Goal: Information Seeking & Learning: Learn about a topic

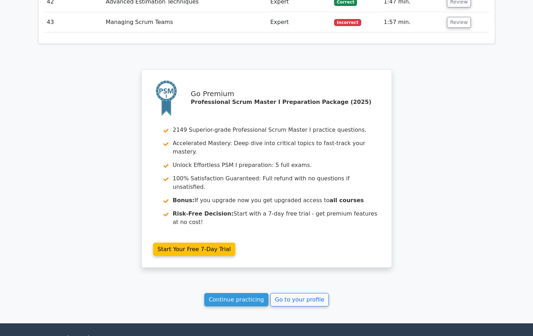
scroll to position [2030, 0]
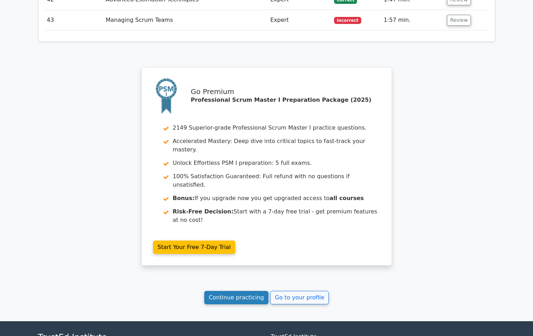
click at [233, 291] on link "Continue practicing" at bounding box center [236, 297] width 64 height 13
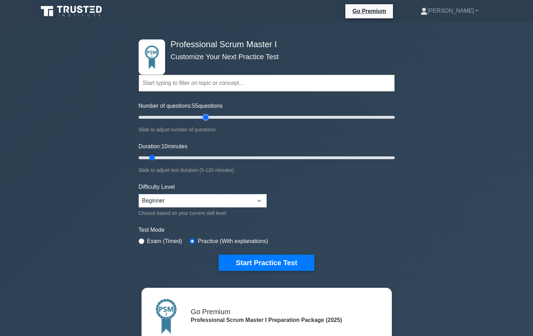
click at [205, 117] on input "Number of questions: 55 questions" at bounding box center [267, 117] width 256 height 8
click at [195, 117] on input "Number of questions: 45 questions" at bounding box center [267, 117] width 256 height 8
click at [202, 117] on input "Number of questions: 45 questions" at bounding box center [267, 117] width 256 height 8
type input "60"
click at [210, 118] on input "Number of questions: 60 questions" at bounding box center [267, 117] width 256 height 8
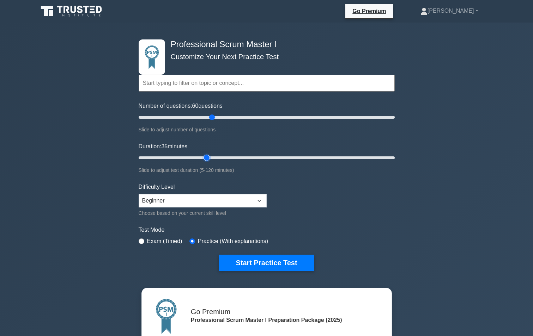
type input "35"
click at [206, 158] on input "Duration: 35 minutes" at bounding box center [267, 158] width 256 height 8
click at [206, 119] on input "Number of questions: 60 questions" at bounding box center [267, 117] width 256 height 8
click at [203, 117] on input "Number of questions: 55 questions" at bounding box center [267, 117] width 256 height 8
type input "50"
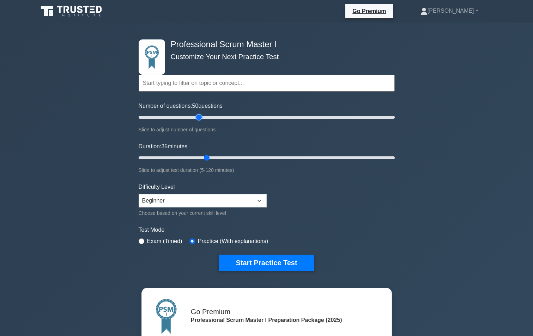
click at [202, 117] on input "Number of questions: 50 questions" at bounding box center [267, 117] width 256 height 8
click at [216, 156] on input "Duration: 40 minutes" at bounding box center [267, 158] width 256 height 8
click at [228, 157] on input "Duration: 40 minutes" at bounding box center [267, 158] width 256 height 8
type input "50"
click at [238, 156] on input "Duration: 50 minutes" at bounding box center [267, 158] width 256 height 8
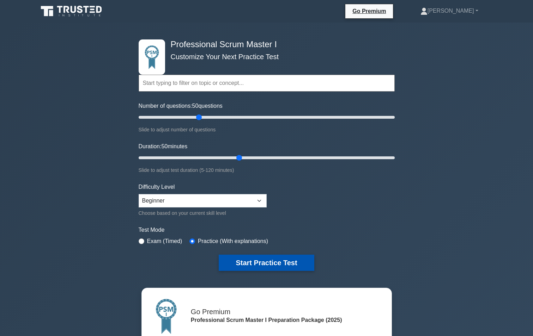
click at [249, 263] on button "Start Practice Test" at bounding box center [266, 263] width 95 height 16
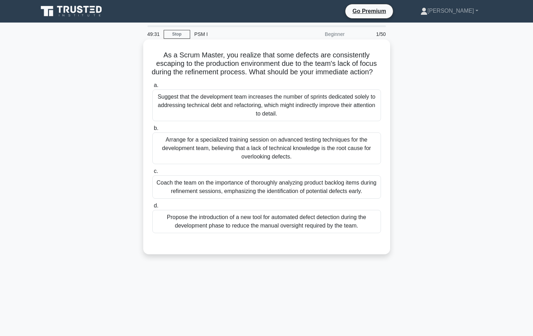
click at [247, 198] on div "Coach the team on the importance of thoroughly analyzing product backlog items …" at bounding box center [266, 187] width 228 height 23
click at [152, 174] on input "c. Coach the team on the importance of thoroughly analyzing product backlog ite…" at bounding box center [152, 171] width 0 height 5
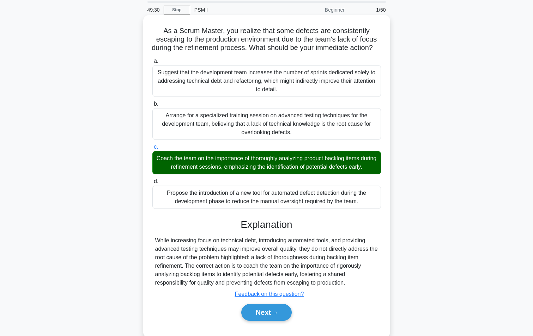
scroll to position [48, 0]
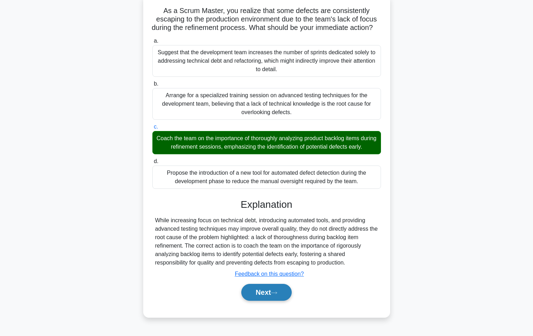
click at [253, 291] on button "Next" at bounding box center [266, 292] width 50 height 17
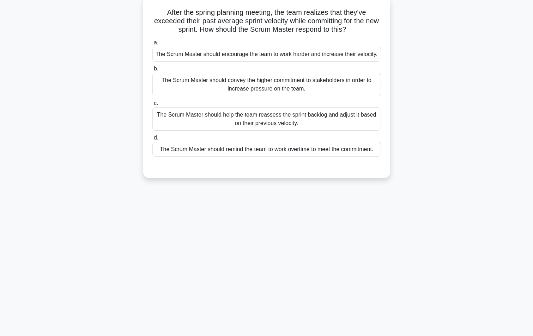
scroll to position [44, 0]
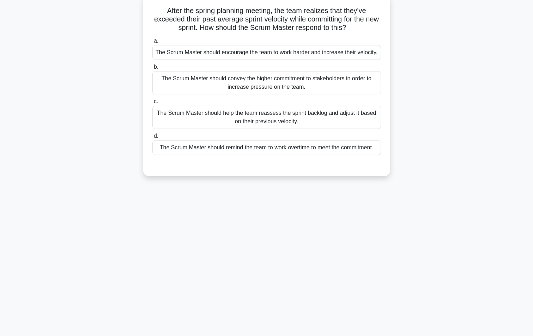
click at [163, 118] on div "The Scrum Master should help the team reassess the sprint backlog and adjust it…" at bounding box center [266, 117] width 228 height 23
click at [152, 104] on input "c. The Scrum Master should help the team reassess the sprint backlog and adjust…" at bounding box center [152, 101] width 0 height 5
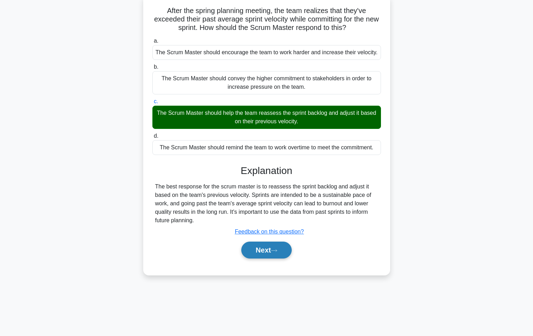
click at [262, 251] on button "Next" at bounding box center [266, 250] width 50 height 17
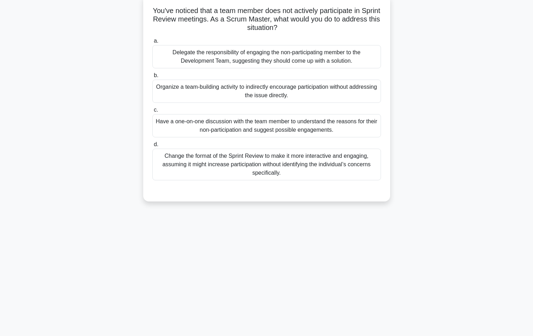
click at [207, 132] on div "Have a one-on-one discussion with the team member to understand the reasons for…" at bounding box center [266, 125] width 228 height 23
click at [152, 112] on input "c. Have a one-on-one discussion with the team member to understand the reasons …" at bounding box center [152, 110] width 0 height 5
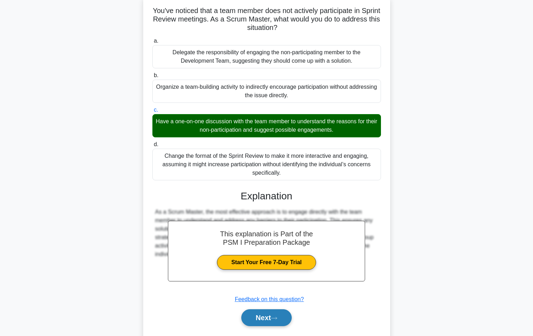
click at [258, 321] on button "Next" at bounding box center [266, 317] width 50 height 17
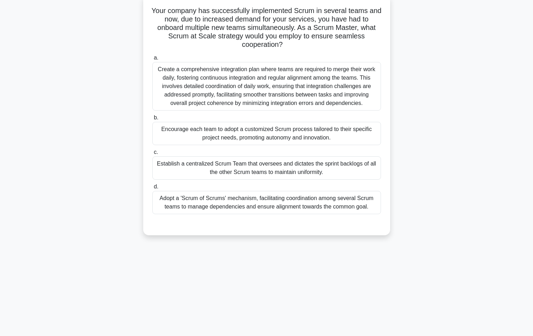
click at [205, 205] on div "Adopt a 'Scrum of Scrums' mechanism, facilitating coordination among several Sc…" at bounding box center [266, 202] width 228 height 23
click at [152, 189] on input "d. Adopt a 'Scrum of Scrums' mechanism, facilitating coordination among several…" at bounding box center [152, 187] width 0 height 5
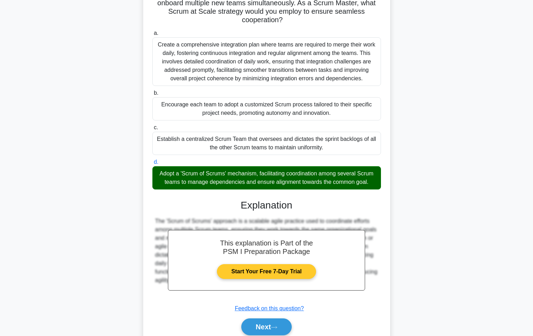
scroll to position [99, 0]
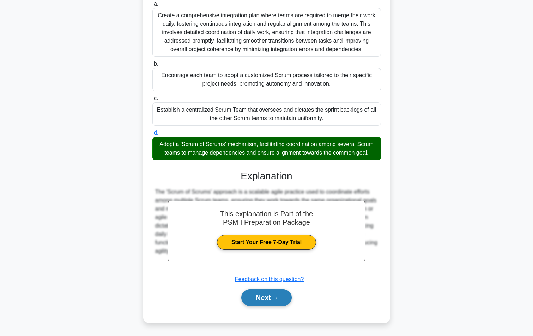
click at [249, 293] on button "Next" at bounding box center [266, 297] width 50 height 17
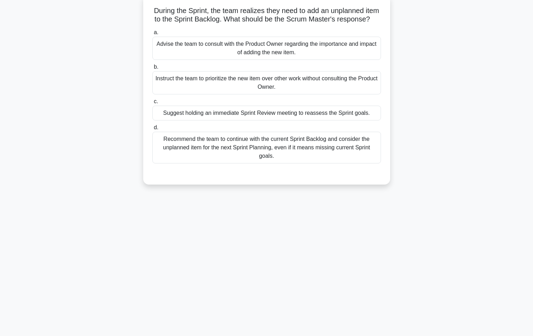
click at [203, 56] on div "Advise the team to consult with the Product Owner regarding the importance and …" at bounding box center [266, 48] width 228 height 23
click at [152, 35] on input "a. Advise the team to consult with the Product Owner regarding the importance a…" at bounding box center [152, 32] width 0 height 5
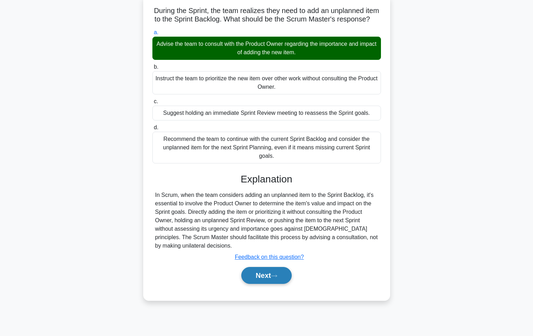
click at [264, 284] on button "Next" at bounding box center [266, 275] width 50 height 17
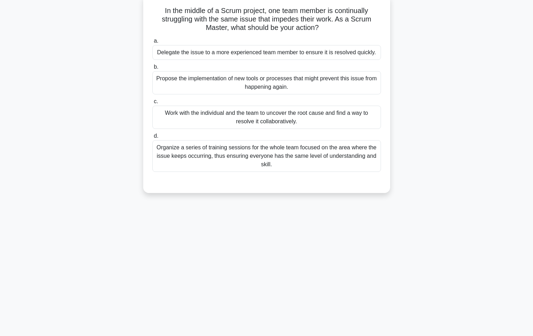
click at [198, 120] on div "Work with the individual and the team to uncover the root cause and find a way …" at bounding box center [266, 117] width 228 height 23
click at [152, 104] on input "c. Work with the individual and the team to uncover the root cause and find a w…" at bounding box center [152, 101] width 0 height 5
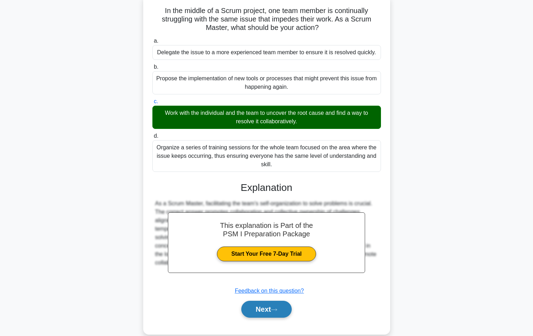
click at [270, 303] on button "Next" at bounding box center [266, 309] width 50 height 17
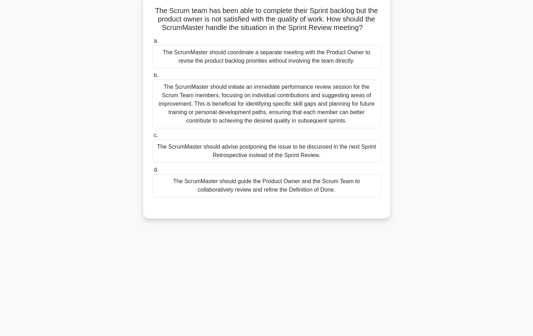
click at [264, 187] on div "The ScrumMaster should guide the Product Owner and the Scrum Team to collaborat…" at bounding box center [266, 185] width 228 height 23
click at [152, 172] on input "d. The ScrumMaster should guide the Product Owner and the Scrum Team to collabo…" at bounding box center [152, 170] width 0 height 5
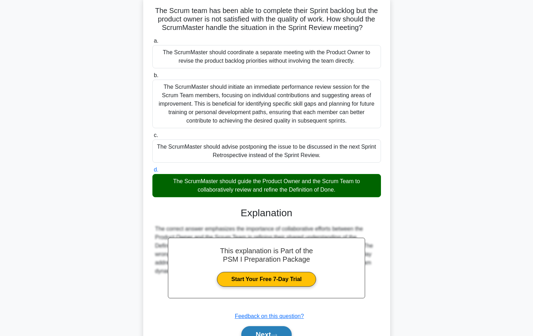
click at [275, 332] on button "Next" at bounding box center [266, 334] width 50 height 17
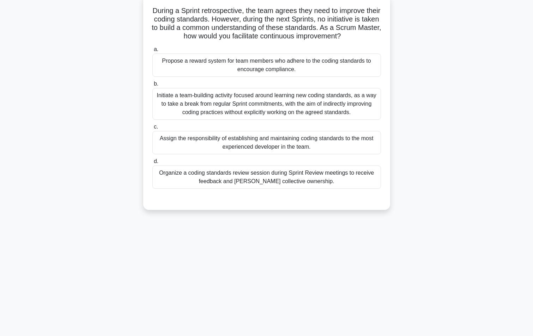
click at [215, 179] on div "Organize a coding standards review session during Sprint Review meetings to rec…" at bounding box center [266, 177] width 228 height 23
click at [152, 164] on input "d. Organize a coding standards review session during Sprint Review meetings to …" at bounding box center [152, 161] width 0 height 5
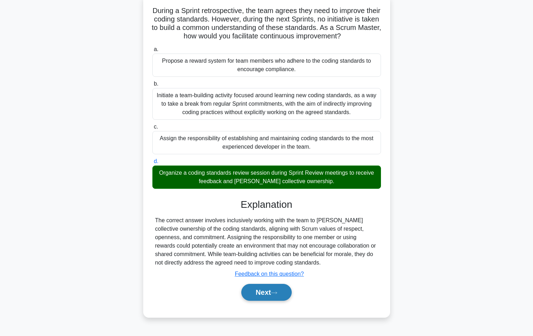
click at [258, 295] on button "Next" at bounding box center [266, 292] width 50 height 17
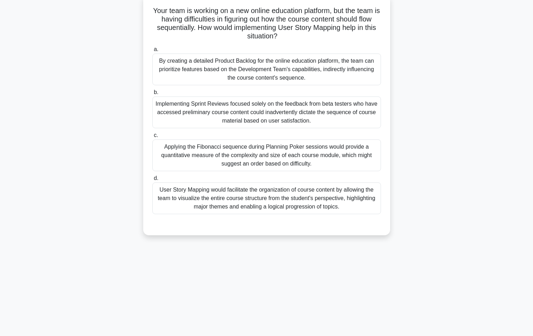
click at [232, 192] on div "User Story Mapping would facilitate the organization of course content by allow…" at bounding box center [266, 199] width 228 height 32
click at [152, 181] on input "d. User Story Mapping would facilitate the organization of course content by al…" at bounding box center [152, 178] width 0 height 5
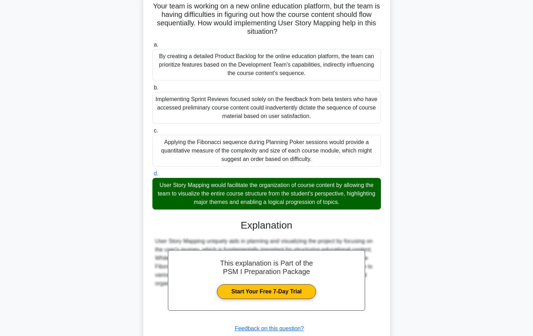
scroll to position [99, 0]
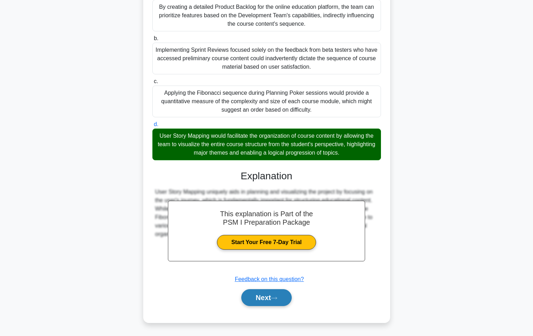
click at [264, 294] on button "Next" at bounding box center [266, 297] width 50 height 17
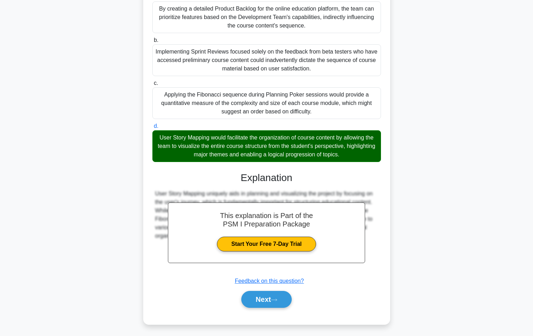
scroll to position [44, 0]
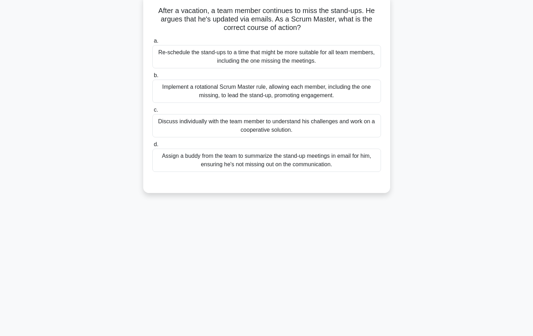
click at [235, 127] on div "Discuss individually with the team member to understand his challenges and work…" at bounding box center [266, 125] width 228 height 23
click at [152, 112] on input "c. Discuss individually with the team member to understand his challenges and w…" at bounding box center [152, 110] width 0 height 5
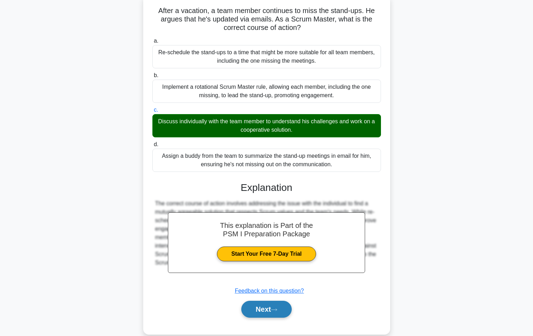
click at [262, 313] on button "Next" at bounding box center [266, 309] width 50 height 17
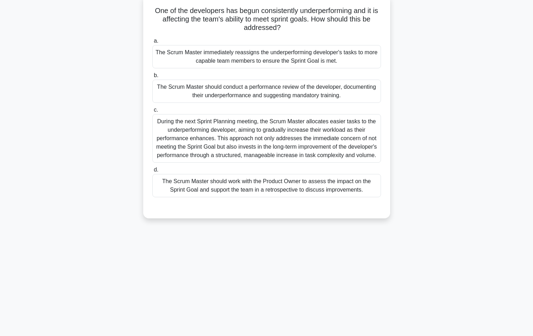
click at [188, 197] on div "The Scrum Master should work with the Product Owner to assess the impact on the…" at bounding box center [266, 185] width 228 height 23
click at [152, 172] on input "d. The Scrum Master should work with the Product Owner to assess the impact on …" at bounding box center [152, 170] width 0 height 5
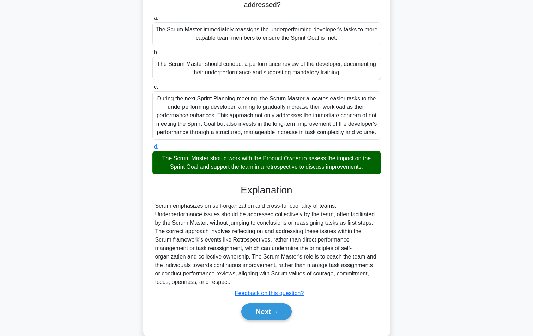
scroll to position [90, 0]
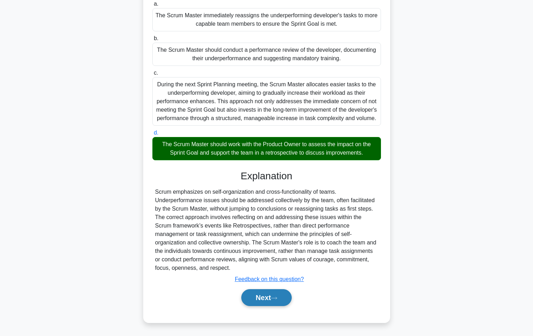
click at [257, 298] on button "Next" at bounding box center [266, 297] width 50 height 17
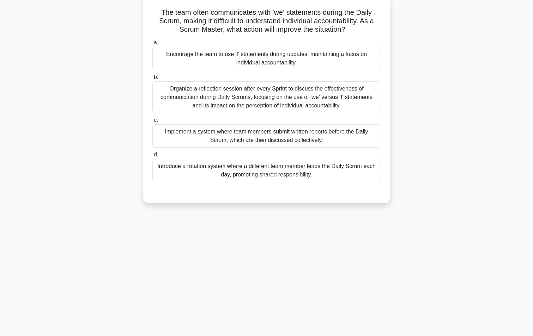
scroll to position [44, 0]
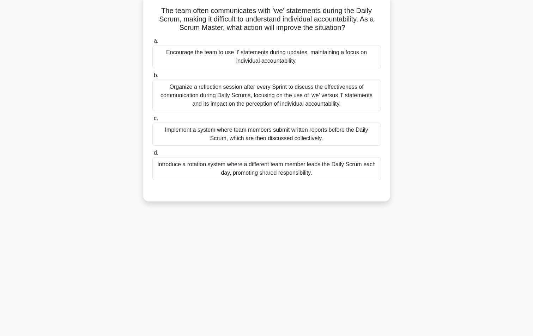
click at [243, 53] on div "Encourage the team to use 'I' statements during updates, maintaining a focus on…" at bounding box center [266, 56] width 228 height 23
click at [152, 43] on input "a. Encourage the team to use 'I' statements during updates, maintaining a focus…" at bounding box center [152, 41] width 0 height 5
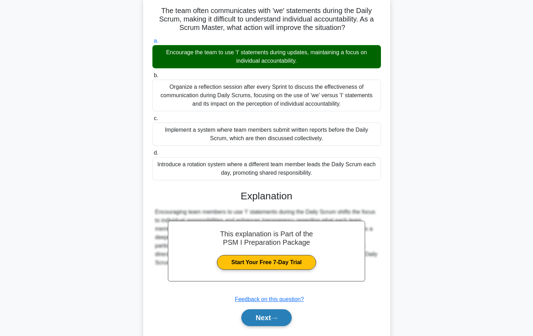
click at [258, 320] on button "Next" at bounding box center [266, 317] width 50 height 17
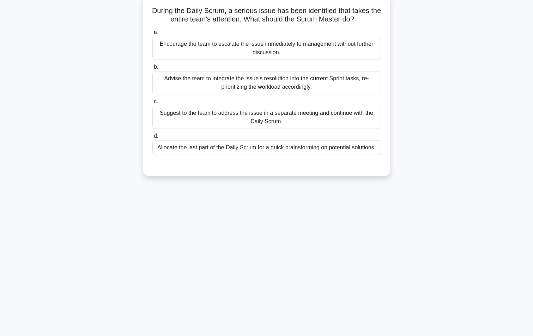
click at [248, 87] on div "Advise the team to integrate the issue's resolution into the current Sprint tas…" at bounding box center [266, 82] width 228 height 23
click at [152, 69] on input "b. Advise the team to integrate the issue's resolution into the current Sprint …" at bounding box center [152, 67] width 0 height 5
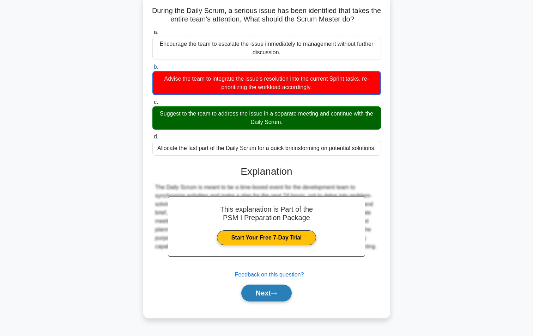
click at [258, 291] on button "Next" at bounding box center [266, 293] width 50 height 17
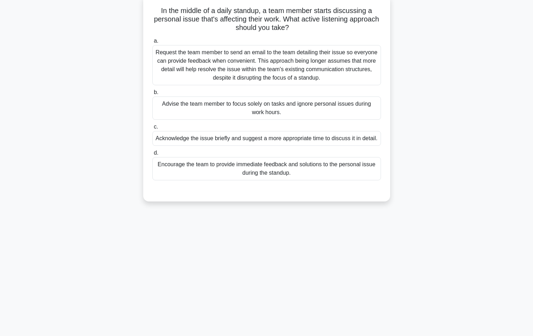
click at [219, 140] on div "Acknowledge the issue briefly and suggest a more appropriate time to discuss it…" at bounding box center [266, 138] width 228 height 15
click at [152, 129] on input "c. Acknowledge the issue briefly and suggest a more appropriate time to discuss…" at bounding box center [152, 127] width 0 height 5
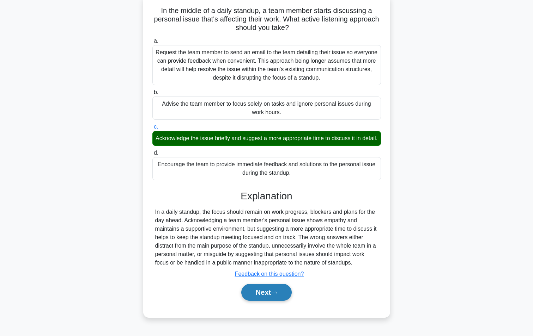
click at [263, 300] on button "Next" at bounding box center [266, 292] width 50 height 17
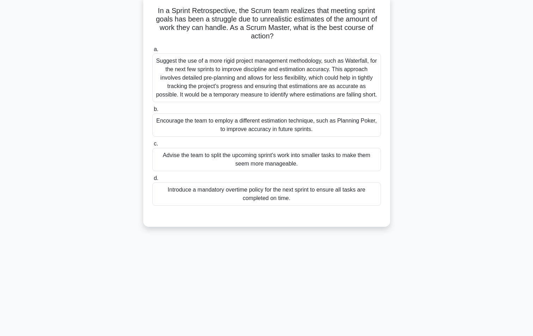
click at [242, 123] on div "Encourage the team to employ a different estimation technique, such as Planning…" at bounding box center [266, 124] width 228 height 23
click at [152, 112] on input "b. Encourage the team to employ a different estimation technique, such as Plann…" at bounding box center [152, 109] width 0 height 5
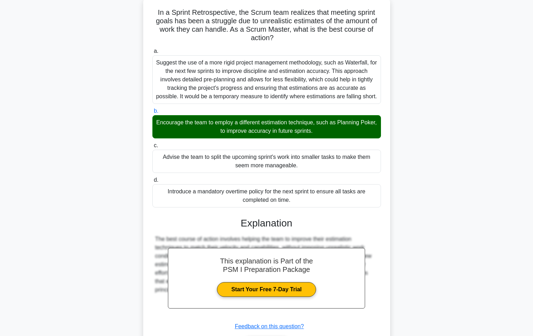
scroll to position [90, 0]
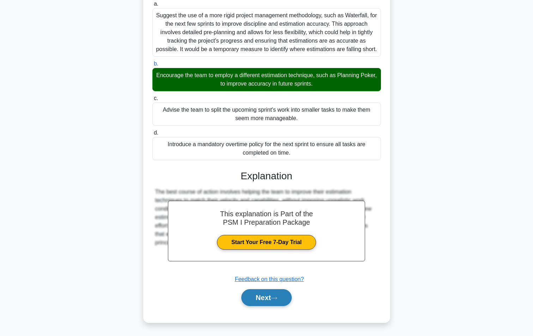
click at [289, 297] on button "Next" at bounding box center [266, 297] width 50 height 17
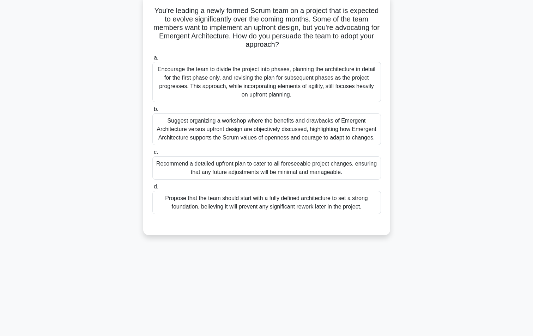
click at [207, 135] on div "Suggest organizing a workshop where the benefits and drawbacks of Emergent Arch…" at bounding box center [266, 129] width 228 height 32
click at [152, 112] on input "b. Suggest organizing a workshop where the benefits and drawbacks of Emergent A…" at bounding box center [152, 109] width 0 height 5
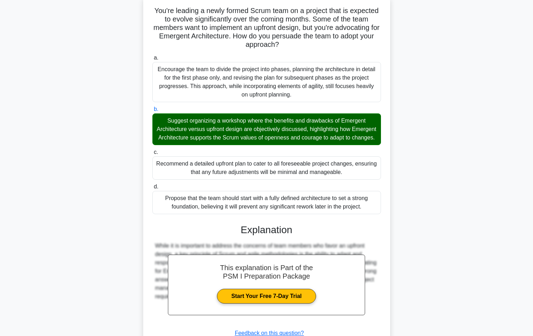
scroll to position [107, 0]
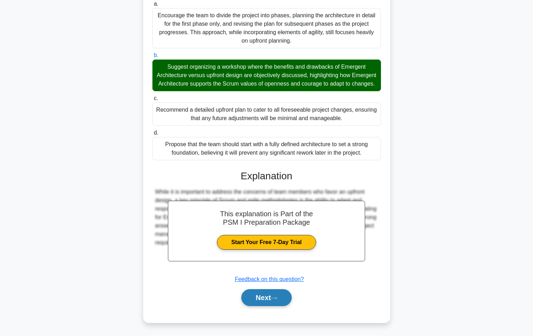
click at [257, 301] on button "Next" at bounding box center [266, 297] width 50 height 17
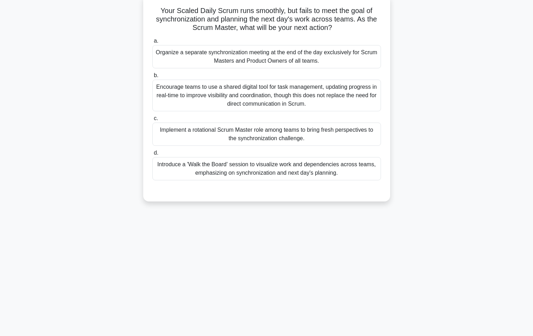
click at [263, 95] on div "Encourage teams to use a shared digital tool for task management, updating prog…" at bounding box center [266, 96] width 228 height 32
click at [152, 78] on input "b. Encourage teams to use a shared digital tool for task management, updating p…" at bounding box center [152, 75] width 0 height 5
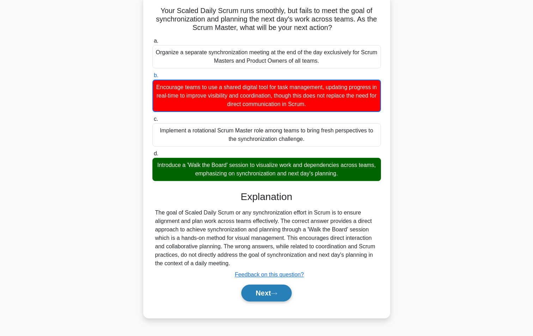
click at [261, 293] on button "Next" at bounding box center [266, 293] width 50 height 17
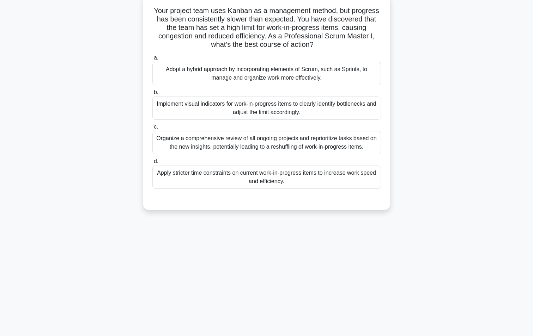
click at [243, 112] on div "Implement visual indicators for work-in-progress items to clearly identify bott…" at bounding box center [266, 108] width 228 height 23
click at [152, 95] on input "b. Implement visual indicators for work-in-progress items to clearly identify b…" at bounding box center [152, 92] width 0 height 5
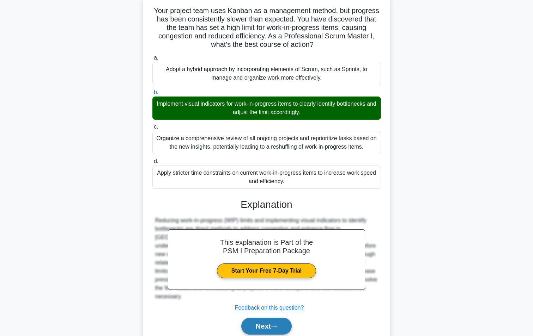
click at [254, 322] on button "Next" at bounding box center [266, 326] width 50 height 17
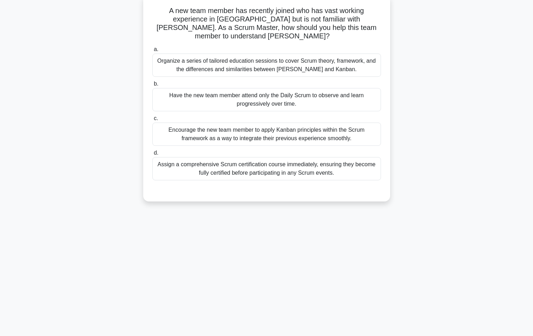
click at [205, 128] on div "Encourage the new team member to apply Kanban principles within the Scrum frame…" at bounding box center [266, 134] width 228 height 23
click at [152, 121] on input "c. Encourage the new team member to apply Kanban principles within the Scrum fr…" at bounding box center [152, 118] width 0 height 5
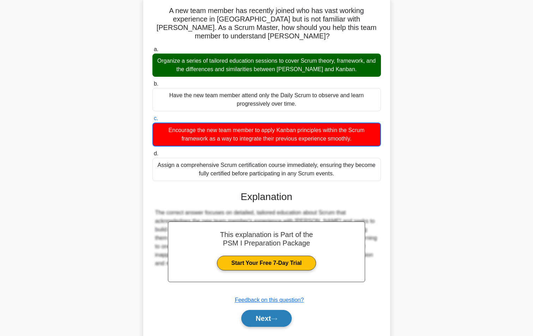
click at [259, 311] on button "Next" at bounding box center [266, 318] width 50 height 17
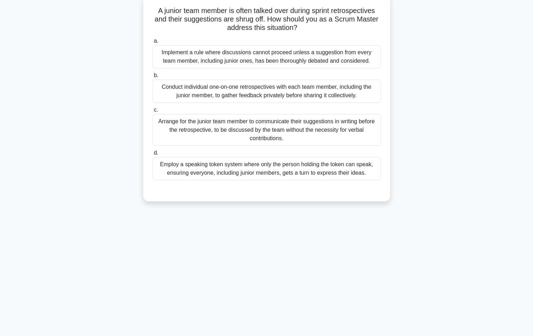
click at [226, 169] on div "Employ a speaking token system where only the person holding the token can spea…" at bounding box center [266, 168] width 228 height 23
click at [152, 155] on input "d. Employ a speaking token system where only the person holding the token can s…" at bounding box center [152, 153] width 0 height 5
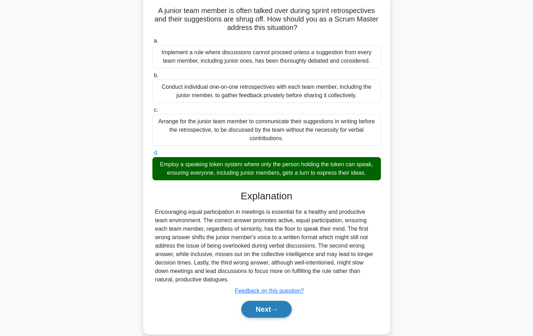
click at [264, 311] on button "Next" at bounding box center [266, 309] width 50 height 17
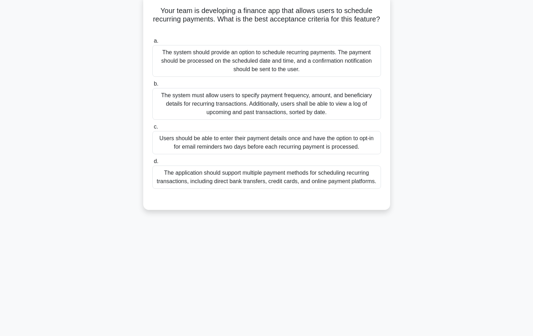
click at [253, 108] on div "The system must allow users to specify payment frequency, amount, and beneficia…" at bounding box center [266, 104] width 228 height 32
click at [152, 86] on input "b. The system must allow users to specify payment frequency, amount, and benefi…" at bounding box center [152, 84] width 0 height 5
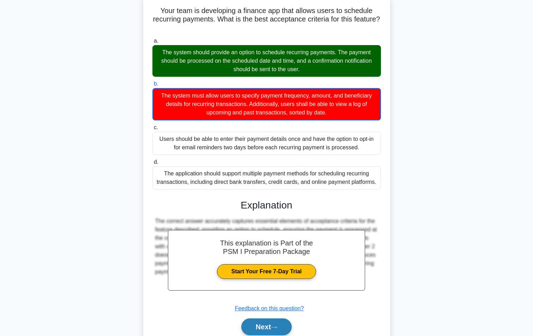
click at [263, 322] on button "Next" at bounding box center [266, 327] width 50 height 17
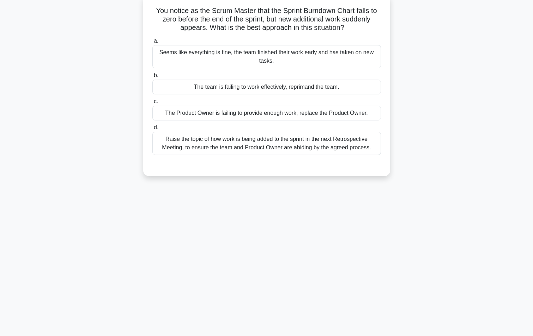
click at [179, 55] on div "Seems like everything is fine, the team finished their work early and has taken…" at bounding box center [266, 56] width 228 height 23
click at [152, 43] on input "a. Seems like everything is fine, the team finished their work early and has ta…" at bounding box center [152, 41] width 0 height 5
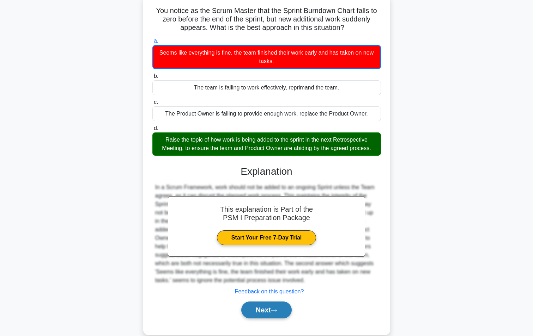
click at [260, 308] on button "Next" at bounding box center [266, 310] width 50 height 17
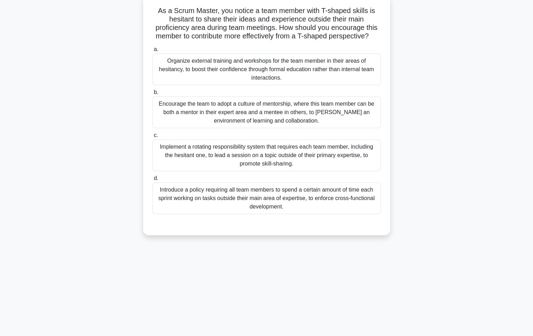
click at [227, 124] on div "Encourage the team to adopt a culture of mentorship, where this team member can…" at bounding box center [266, 113] width 228 height 32
click at [152, 95] on input "b. Encourage the team to adopt a culture of mentorship, where this team member …" at bounding box center [152, 92] width 0 height 5
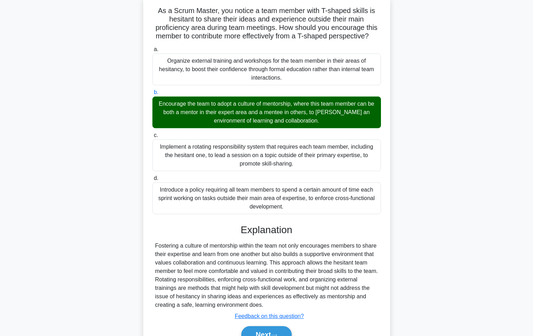
scroll to position [90, 0]
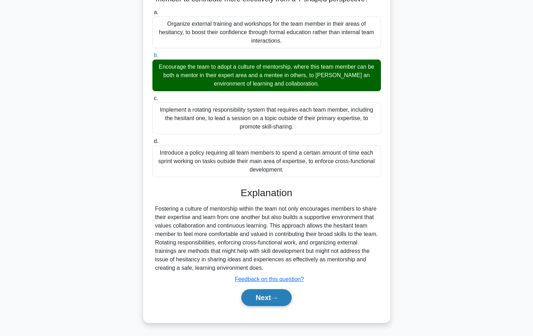
click at [262, 293] on button "Next" at bounding box center [266, 297] width 50 height 17
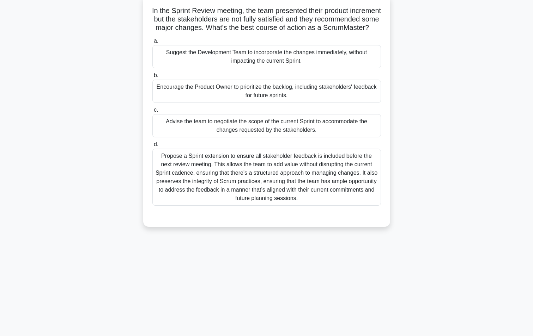
click at [202, 100] on div "Encourage the Product Owner to prioritize the backlog, including stakeholders' …" at bounding box center [266, 91] width 228 height 23
click at [152, 78] on input "b. Encourage the Product Owner to prioritize the backlog, including stakeholder…" at bounding box center [152, 75] width 0 height 5
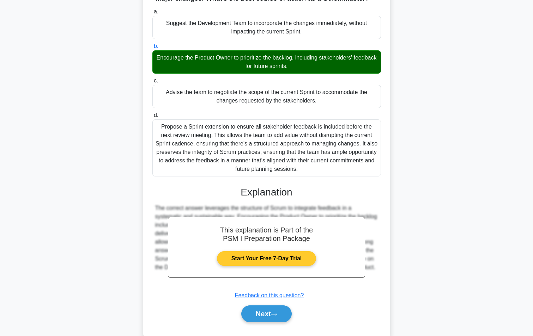
scroll to position [99, 0]
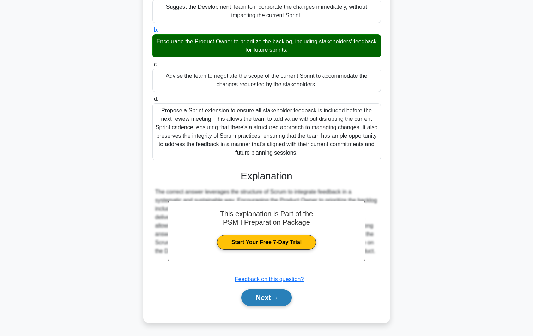
click at [264, 295] on button "Next" at bounding box center [266, 297] width 50 height 17
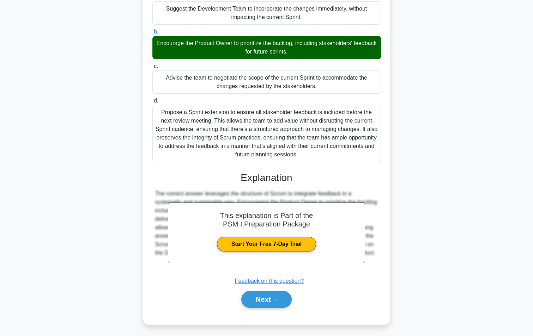
scroll to position [44, 0]
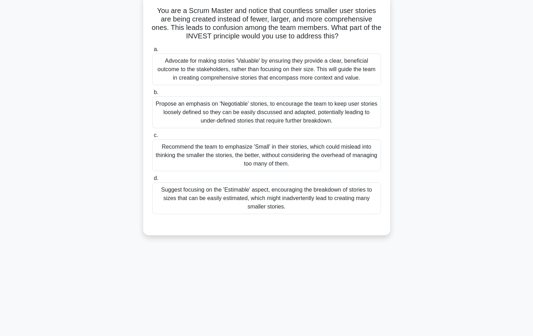
click at [215, 71] on div "Advocate for making stories 'Valuable' by ensuring they provide a clear, benefi…" at bounding box center [266, 70] width 228 height 32
click at [152, 52] on input "a. Advocate for making stories 'Valuable' by ensuring they provide a clear, ben…" at bounding box center [152, 49] width 0 height 5
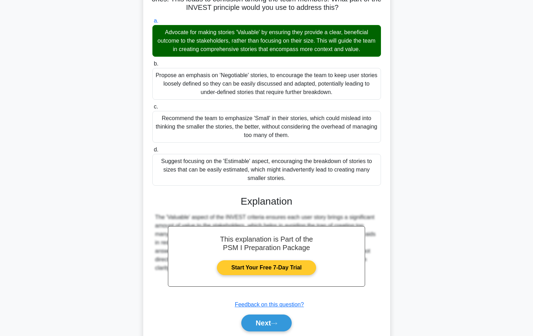
scroll to position [99, 0]
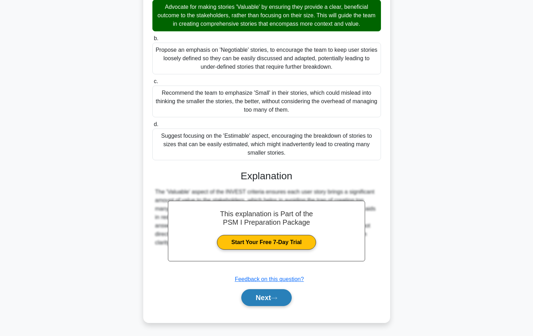
click at [271, 294] on button "Next" at bounding box center [266, 297] width 50 height 17
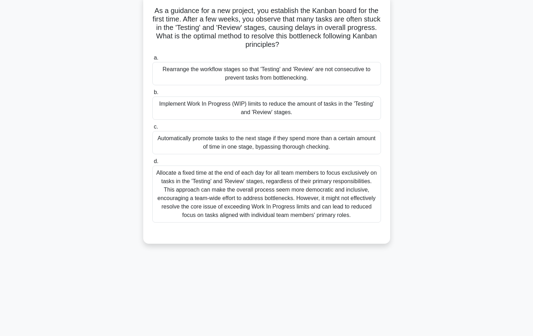
scroll to position [44, 0]
click at [201, 110] on div "Implement Work In Progress (WIP) limits to reduce the amount of tasks in the 'T…" at bounding box center [266, 108] width 228 height 23
click at [152, 95] on input "b. Implement Work In Progress (WIP) limits to reduce the amount of tasks in the…" at bounding box center [152, 92] width 0 height 5
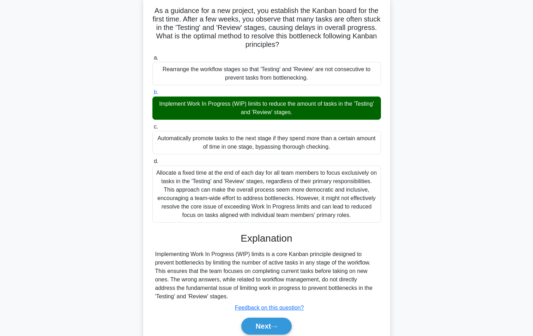
scroll to position [73, 0]
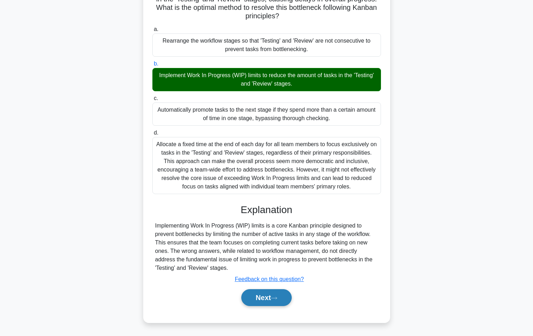
click at [257, 295] on button "Next" at bounding box center [266, 297] width 50 height 17
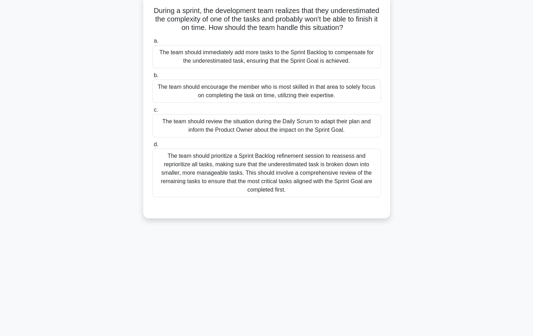
scroll to position [44, 0]
click at [178, 137] on div "The team should review the situation during the Daily Scrum to adapt their plan…" at bounding box center [266, 125] width 228 height 23
click at [152, 112] on input "c. The team should review the situation during the Daily Scrum to adapt their p…" at bounding box center [152, 110] width 0 height 5
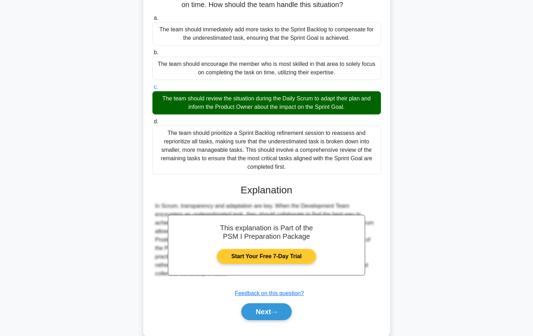
scroll to position [90, 0]
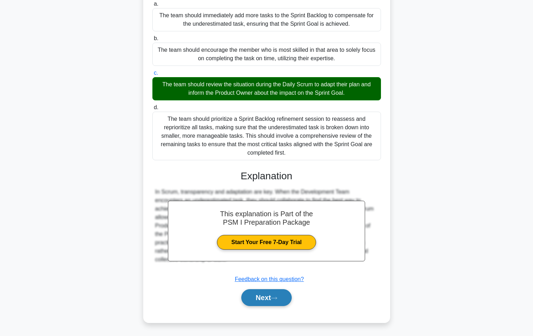
click at [266, 295] on button "Next" at bounding box center [266, 297] width 50 height 17
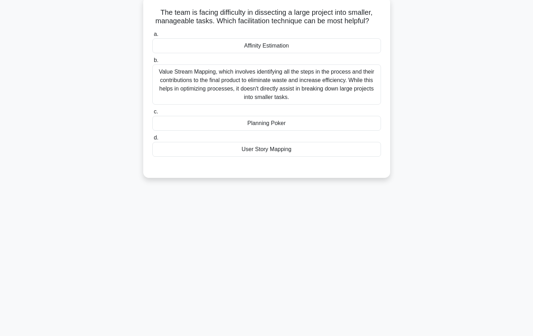
scroll to position [44, 0]
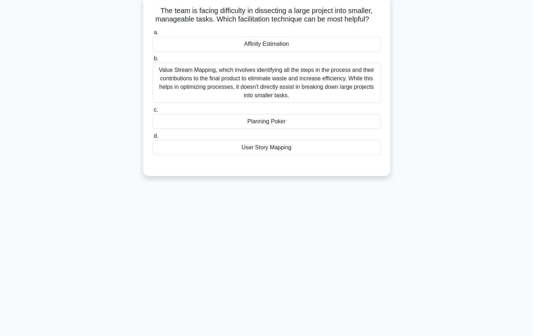
click at [270, 46] on div "Affinity Estimation" at bounding box center [266, 44] width 228 height 15
click at [152, 35] on input "a. Affinity Estimation" at bounding box center [152, 32] width 0 height 5
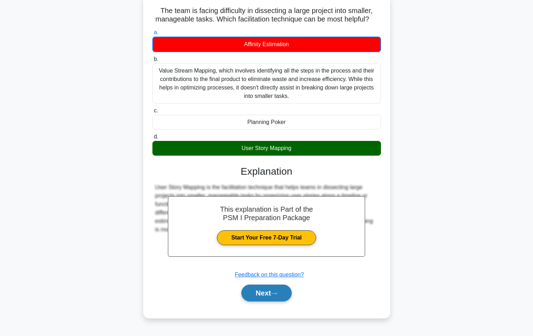
click at [254, 293] on button "Next" at bounding box center [266, 293] width 50 height 17
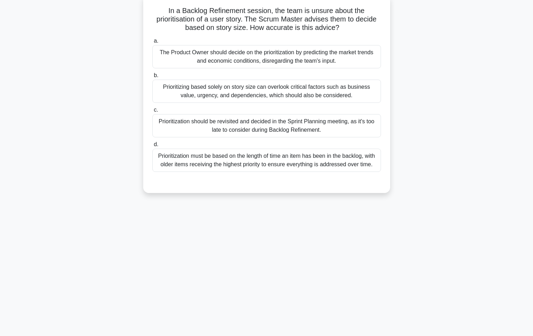
click at [205, 58] on div "The Product Owner should decide on the prioritization by predicting the market …" at bounding box center [266, 56] width 228 height 23
click at [152, 43] on input "a. The Product Owner should decide on the prioritization by predicting the mark…" at bounding box center [152, 41] width 0 height 5
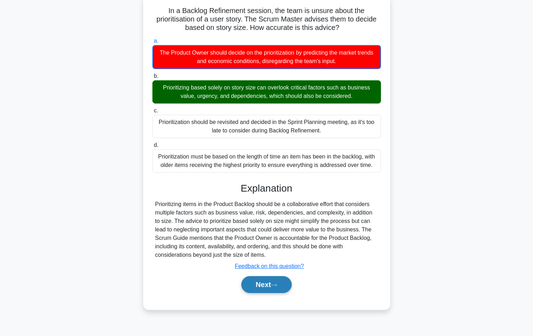
click at [258, 287] on button "Next" at bounding box center [266, 284] width 50 height 17
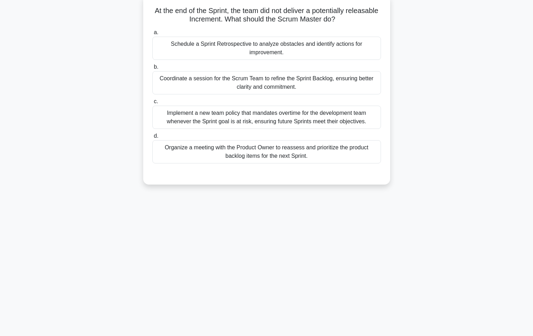
click at [227, 46] on div "Schedule a Sprint Retrospective to analyze obstacles and identify actions for i…" at bounding box center [266, 48] width 228 height 23
click at [152, 35] on input "a. Schedule a Sprint Retrospective to analyze obstacles and identify actions fo…" at bounding box center [152, 32] width 0 height 5
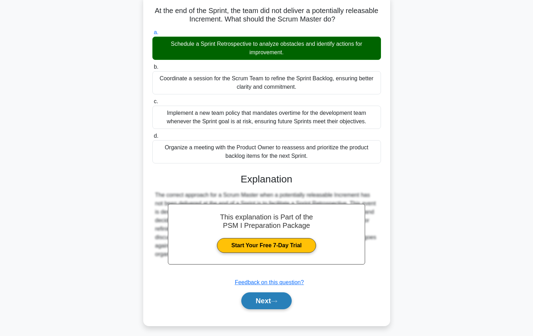
click at [256, 305] on button "Next" at bounding box center [266, 301] width 50 height 17
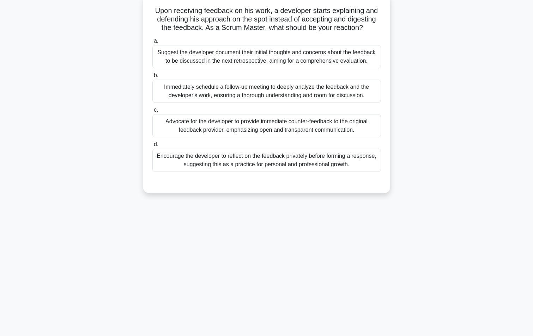
click at [319, 164] on div "Encourage the developer to reflect on the feedback privately before forming a r…" at bounding box center [266, 160] width 228 height 23
click at [152, 147] on input "d. Encourage the developer to reflect on the feedback privately before forming …" at bounding box center [152, 144] width 0 height 5
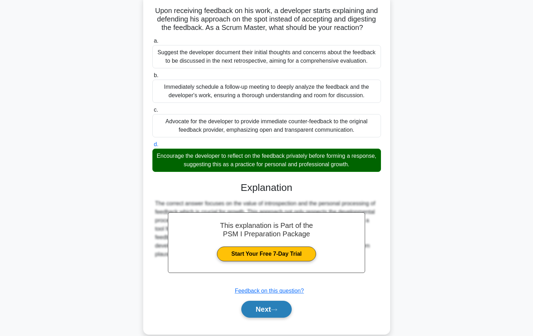
click at [257, 305] on button "Next" at bounding box center [266, 309] width 50 height 17
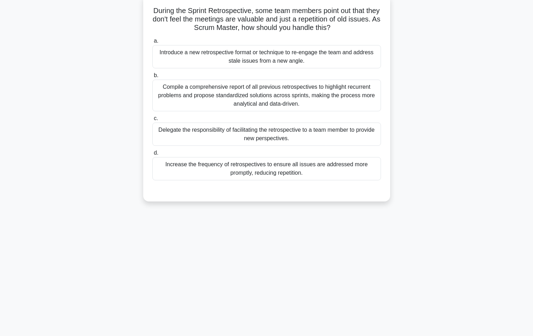
click at [195, 57] on div "Introduce a new retrospective format or technique to re-engage the team and add…" at bounding box center [266, 56] width 228 height 23
click at [152, 43] on input "a. Introduce a new retrospective format or technique to re-engage the team and …" at bounding box center [152, 41] width 0 height 5
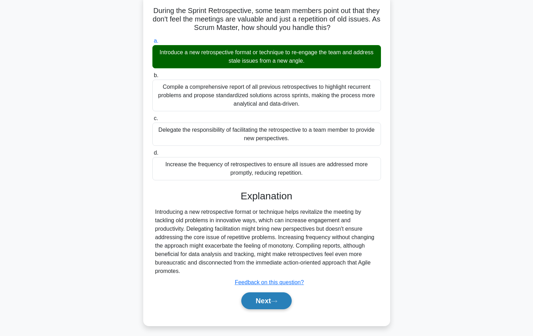
click at [259, 301] on button "Next" at bounding box center [266, 301] width 50 height 17
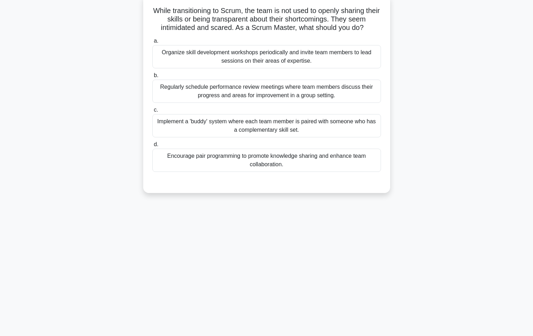
click at [238, 61] on div "Organize skill development workshops periodically and invite team members to le…" at bounding box center [266, 56] width 228 height 23
click at [152, 43] on input "a. Organize skill development workshops periodically and invite team members to…" at bounding box center [152, 41] width 0 height 5
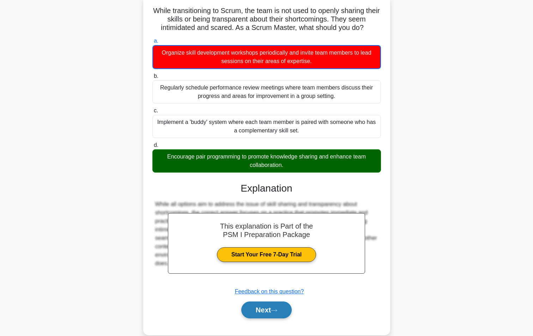
click at [261, 308] on button "Next" at bounding box center [266, 310] width 50 height 17
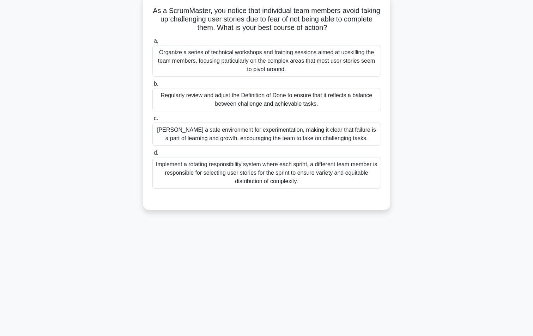
click at [202, 138] on div "[PERSON_NAME] a safe environment for experimentation, making it clear that fail…" at bounding box center [266, 134] width 228 height 23
click at [152, 121] on input "[PERSON_NAME] a safe environment for experimentation, making it clear that fail…" at bounding box center [152, 118] width 0 height 5
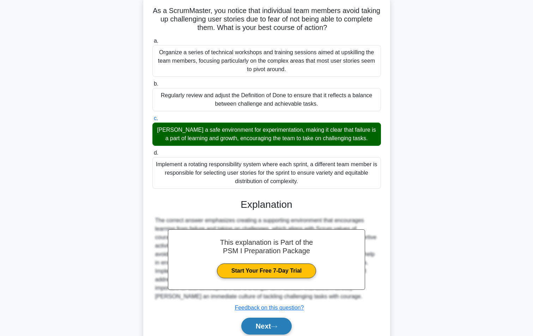
click at [257, 326] on button "Next" at bounding box center [266, 326] width 50 height 17
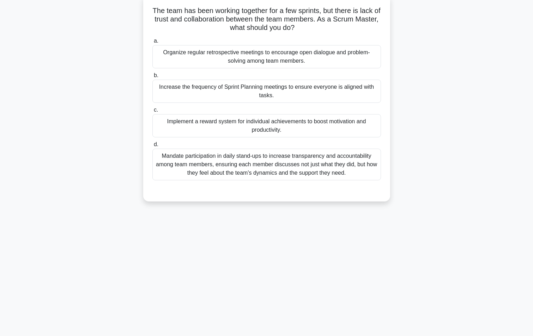
click at [192, 59] on div "Organize regular retrospective meetings to encourage open dialogue and problem-…" at bounding box center [266, 56] width 228 height 23
click at [152, 43] on input "a. Organize regular retrospective meetings to encourage open dialogue and probl…" at bounding box center [152, 41] width 0 height 5
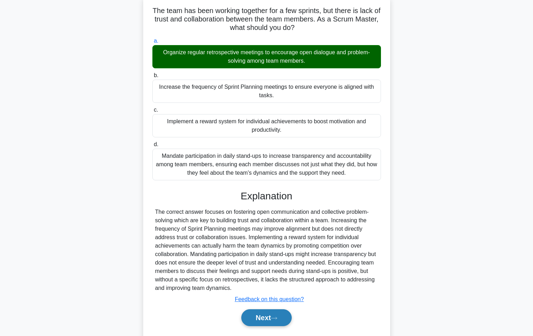
click at [266, 319] on button "Next" at bounding box center [266, 317] width 50 height 17
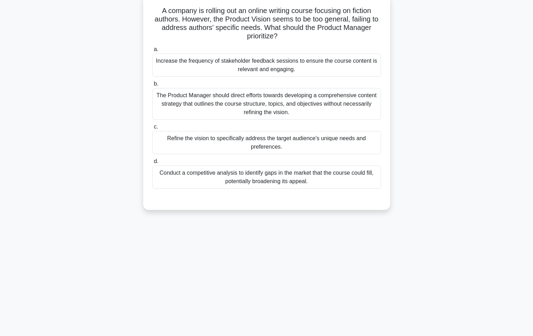
click at [240, 180] on div "Conduct a competitive analysis to identify gaps in the market that the course c…" at bounding box center [266, 177] width 228 height 23
click at [152, 164] on input "d. Conduct a competitive analysis to identify gaps in the market that the cours…" at bounding box center [152, 161] width 0 height 5
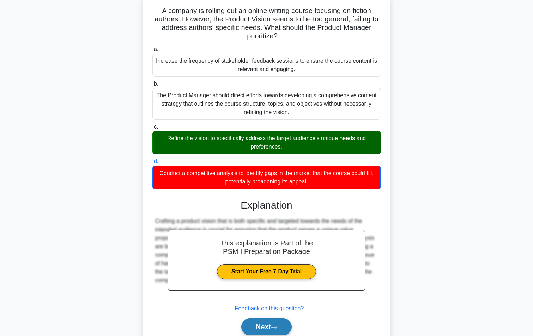
click at [262, 327] on button "Next" at bounding box center [266, 327] width 50 height 17
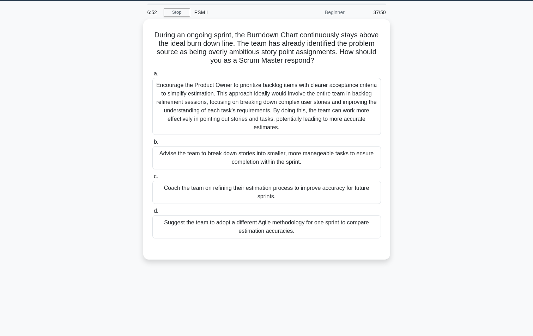
scroll to position [0, 0]
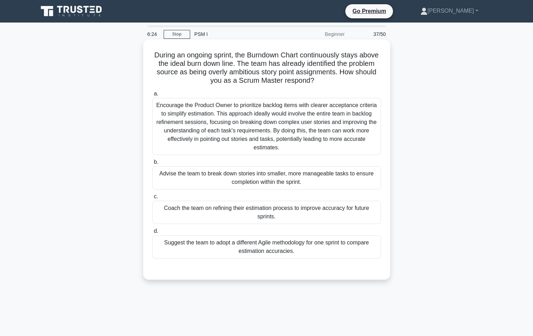
click at [221, 183] on div "Advise the team to break down stories into smaller, more manageable tasks to en…" at bounding box center [266, 177] width 228 height 23
click at [152, 165] on input "b. Advise the team to break down stories into smaller, more manageable tasks to…" at bounding box center [152, 162] width 0 height 5
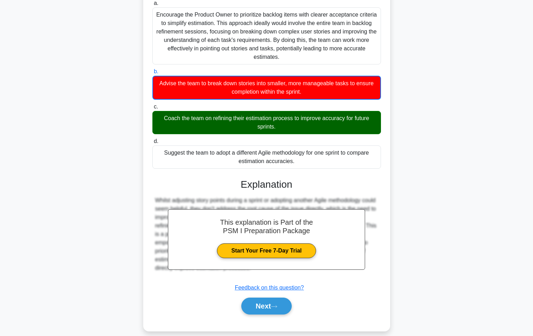
scroll to position [99, 0]
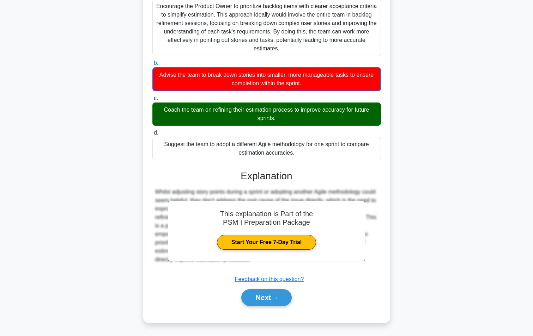
click at [255, 289] on div "Next" at bounding box center [266, 298] width 228 height 23
click at [256, 292] on button "Next" at bounding box center [266, 297] width 50 height 17
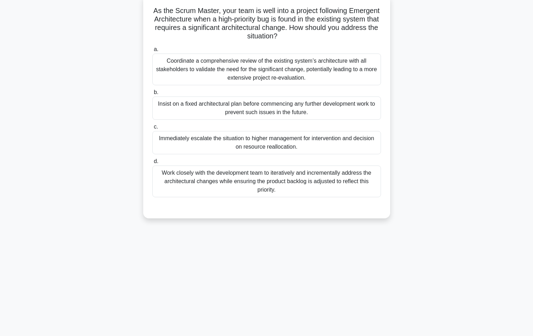
scroll to position [44, 0]
click at [188, 178] on div "Work closely with the development team to iteratively and incrementally address…" at bounding box center [266, 182] width 228 height 32
click at [152, 164] on input "d. Work closely with the development team to iteratively and incrementally addr…" at bounding box center [152, 161] width 0 height 5
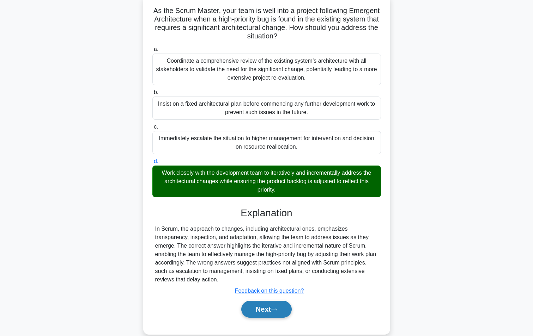
click at [258, 312] on button "Next" at bounding box center [266, 309] width 50 height 17
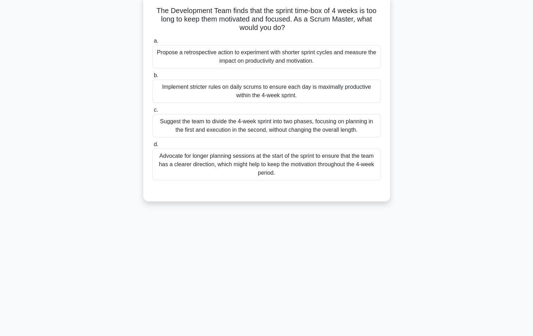
click at [282, 54] on div "Propose a retrospective action to experiment with shorter sprint cycles and mea…" at bounding box center [266, 56] width 228 height 23
click at [152, 43] on input "a. Propose a retrospective action to experiment with shorter sprint cycles and …" at bounding box center [152, 41] width 0 height 5
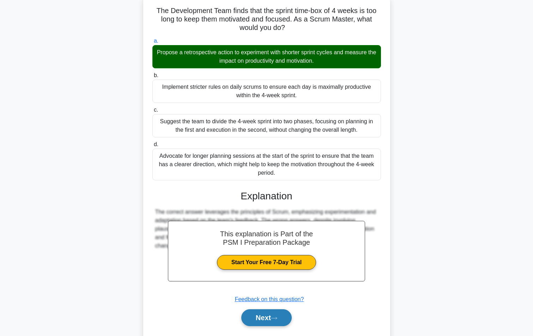
click at [265, 324] on button "Next" at bounding box center [266, 317] width 50 height 17
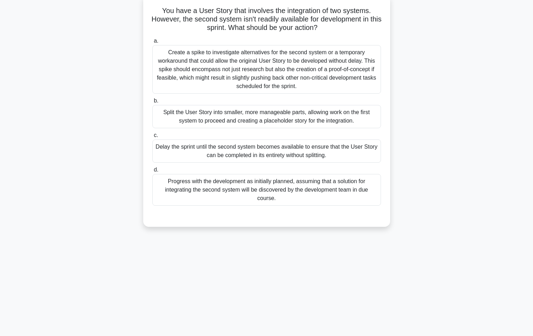
click at [182, 117] on div "Split the User Story into smaller, more manageable parts, allowing work on the …" at bounding box center [266, 116] width 228 height 23
click at [152, 103] on input "b. Split the User Story into smaller, more manageable parts, allowing work on t…" at bounding box center [152, 101] width 0 height 5
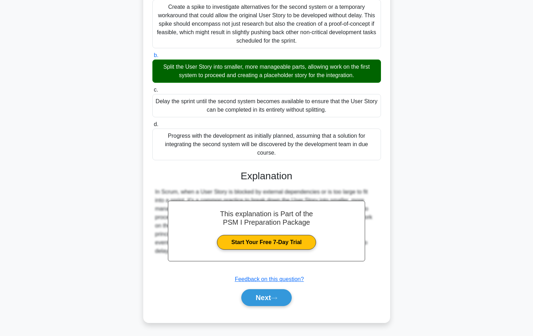
scroll to position [90, 0]
click at [254, 300] on button "Next" at bounding box center [266, 297] width 50 height 17
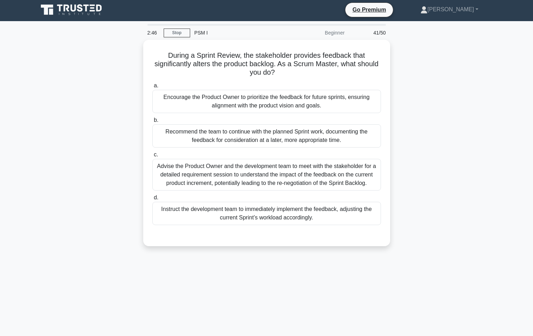
scroll to position [0, 0]
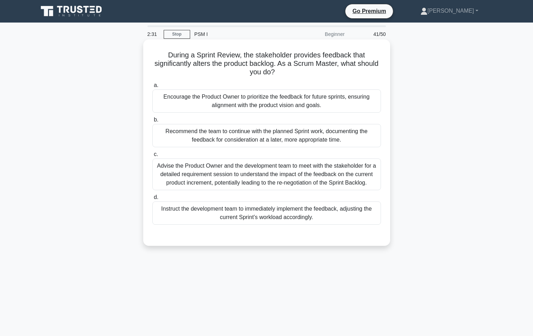
click at [263, 107] on div "Encourage the Product Owner to prioritize the feedback for future sprints, ensu…" at bounding box center [266, 101] width 228 height 23
click at [152, 88] on input "a. Encourage the Product Owner to prioritize the feedback for future sprints, e…" at bounding box center [152, 85] width 0 height 5
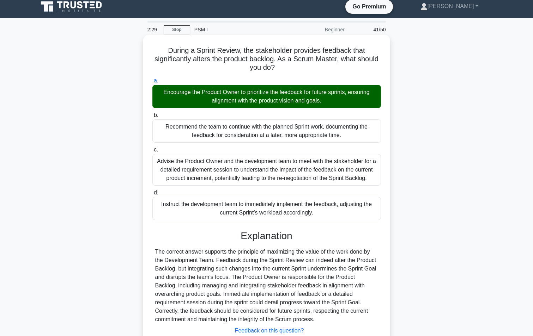
scroll to position [56, 0]
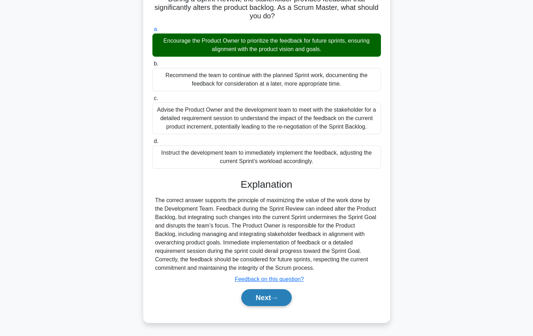
click at [256, 292] on button "Next" at bounding box center [266, 297] width 50 height 17
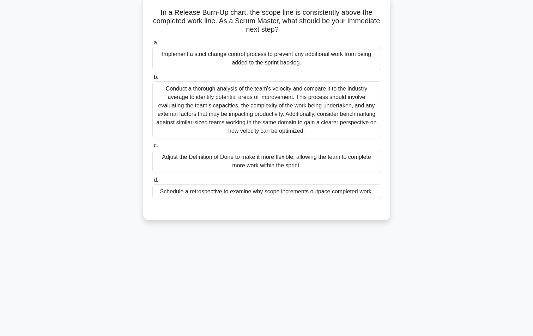
scroll to position [44, 0]
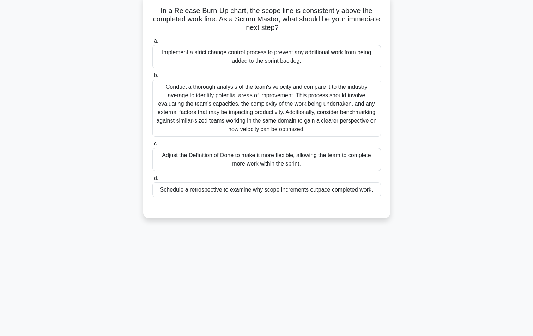
click at [204, 191] on div "Schedule a retrospective to examine why scope increments outpace completed work." at bounding box center [266, 190] width 228 height 15
click at [152, 181] on input "d. Schedule a retrospective to examine why scope increments outpace completed w…" at bounding box center [152, 178] width 0 height 5
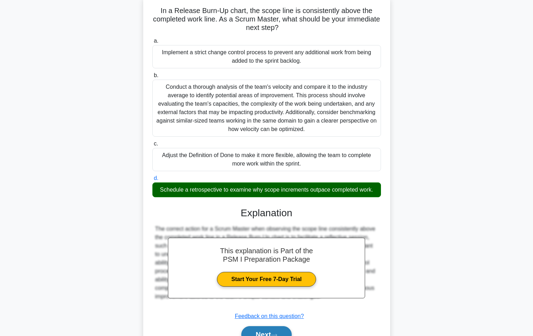
click at [252, 334] on button "Next" at bounding box center [266, 334] width 50 height 17
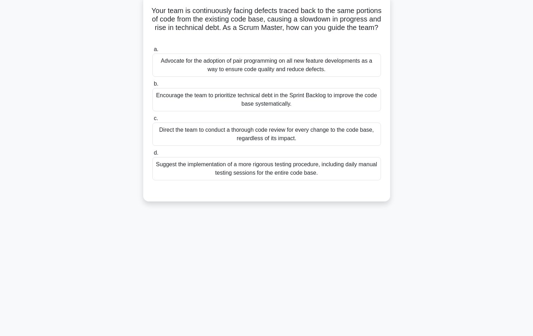
click at [253, 100] on div "Encourage the team to prioritize technical debt in the Sprint Backlog to improv…" at bounding box center [266, 99] width 228 height 23
click at [152, 86] on input "b. Encourage the team to prioritize technical debt in the Sprint Backlog to imp…" at bounding box center [152, 84] width 0 height 5
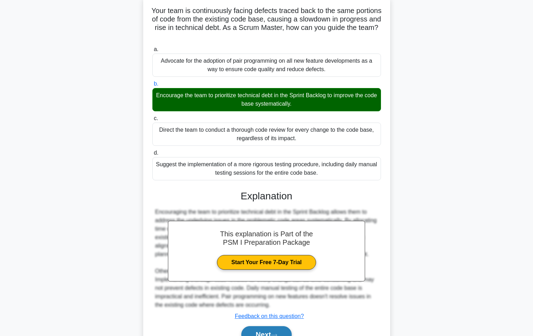
click at [256, 328] on button "Next" at bounding box center [266, 334] width 50 height 17
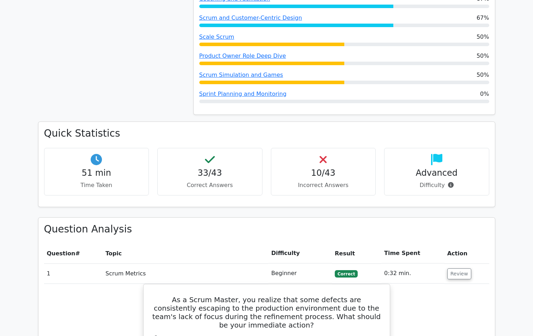
scroll to position [599, 0]
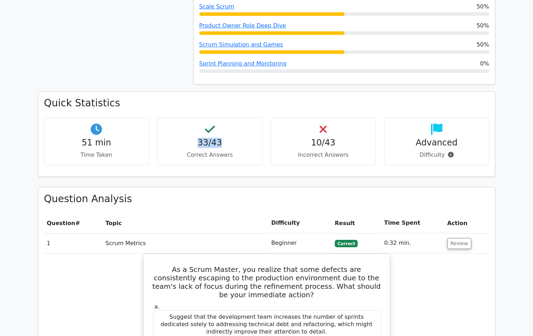
drag, startPoint x: 201, startPoint y: 116, endPoint x: 224, endPoint y: 118, distance: 23.7
click at [224, 138] on h4 "33/43" at bounding box center [209, 143] width 93 height 10
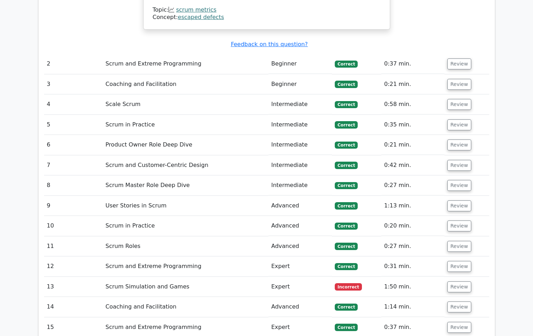
scroll to position [1128, 0]
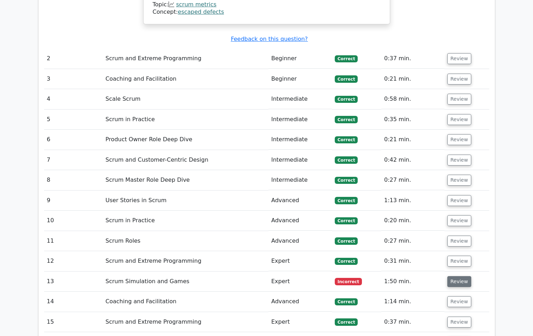
click at [462, 276] on button "Review" at bounding box center [459, 281] width 24 height 11
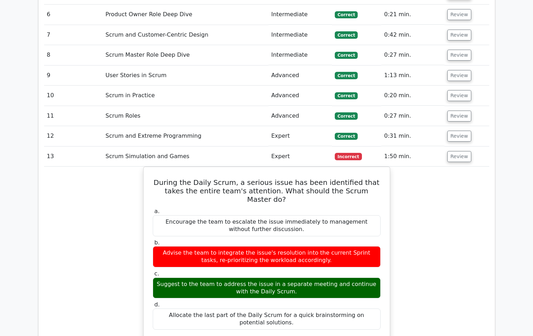
scroll to position [1269, 0]
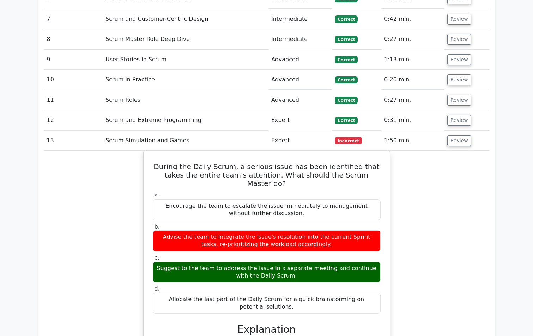
click at [449, 151] on div "During the Daily Scrum, a serious issue has been identified that takes the enti…" at bounding box center [266, 304] width 445 height 306
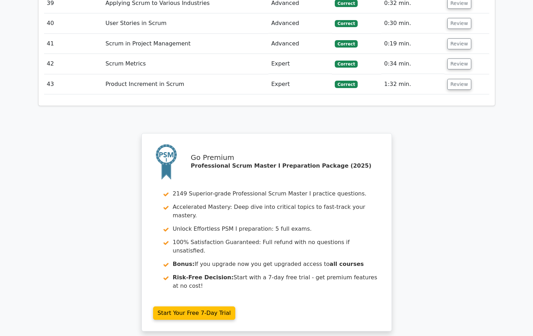
scroll to position [2256, 0]
